Goal: Task Accomplishment & Management: Use online tool/utility

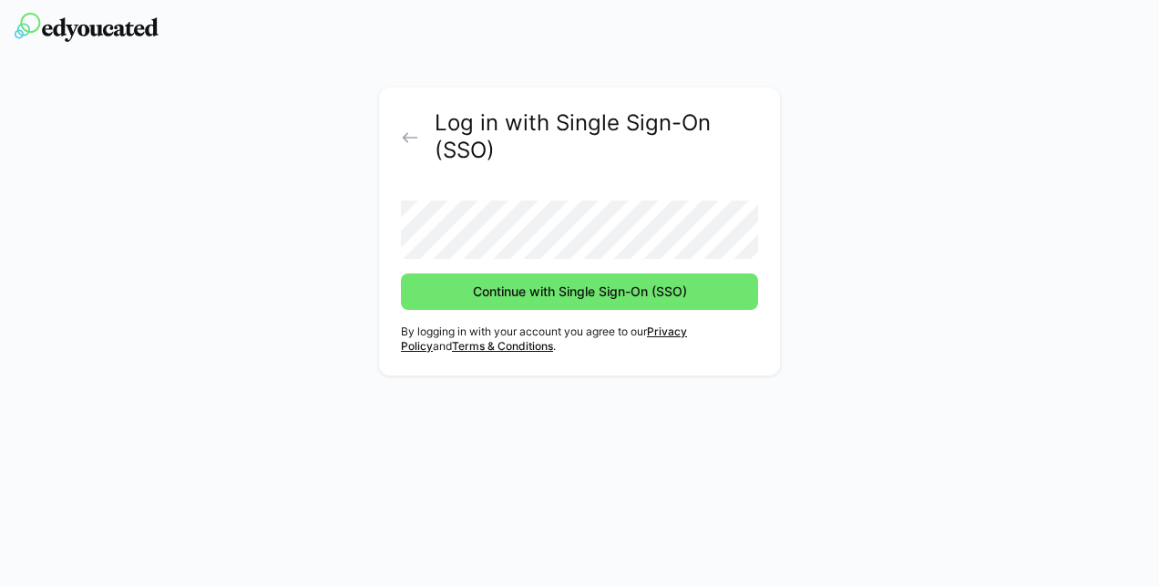
click at [401, 273] on button "Continue with Single Sign-On (SSO)" at bounding box center [579, 291] width 357 height 36
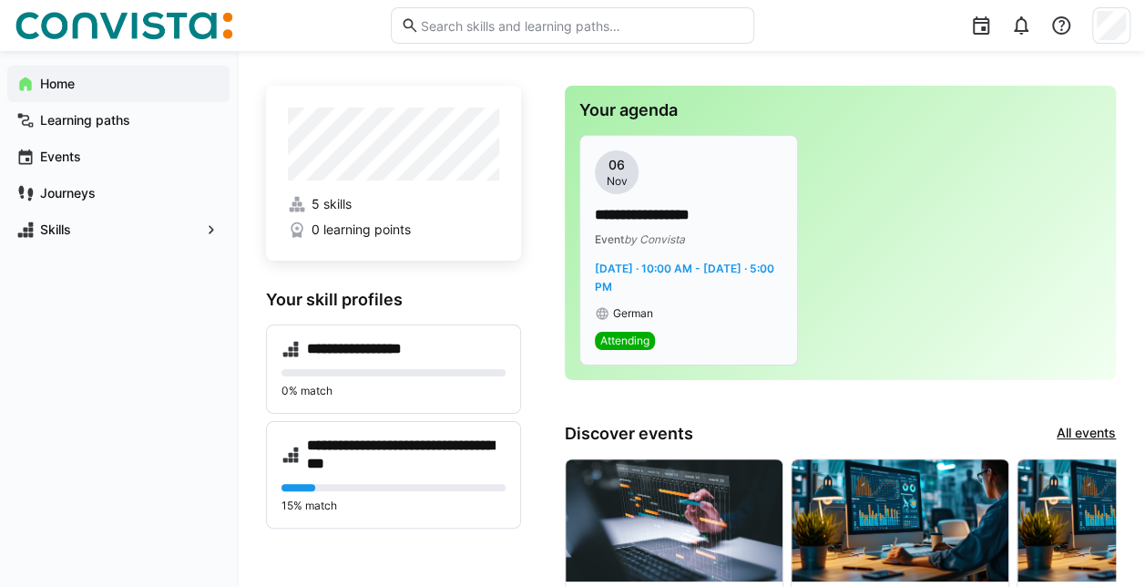
click at [671, 213] on p "**********" at bounding box center [689, 215] width 189 height 21
